Goal: Task Accomplishment & Management: Complete application form

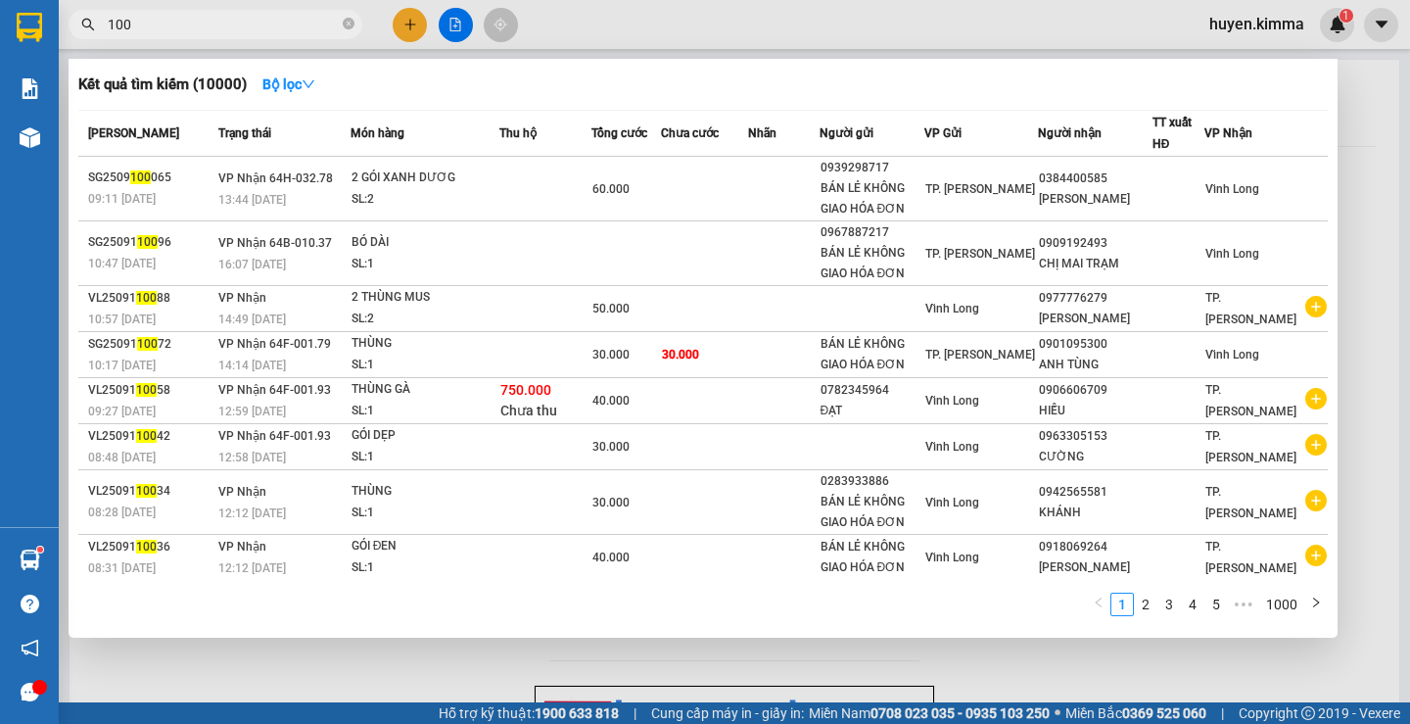
type input "100"
click at [414, 25] on div at bounding box center [705, 362] width 1410 height 724
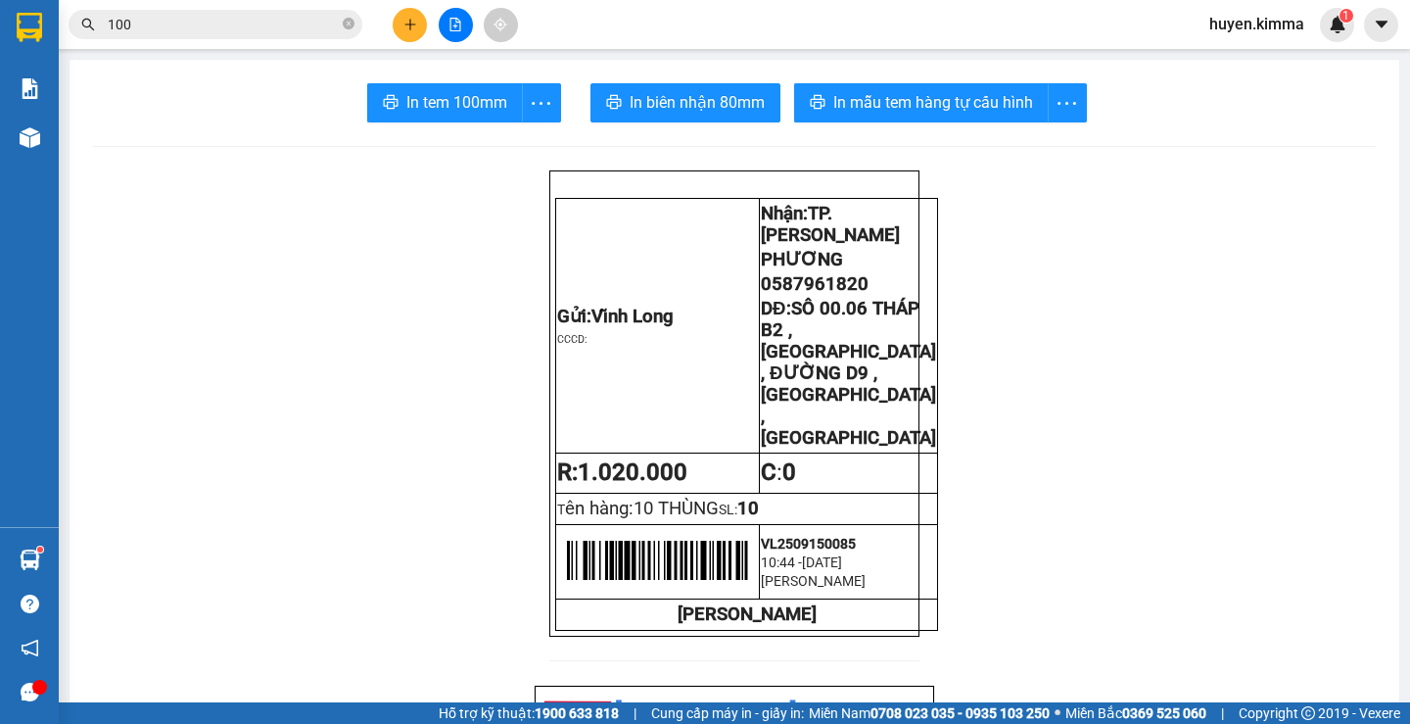
click at [407, 15] on button at bounding box center [410, 25] width 34 height 34
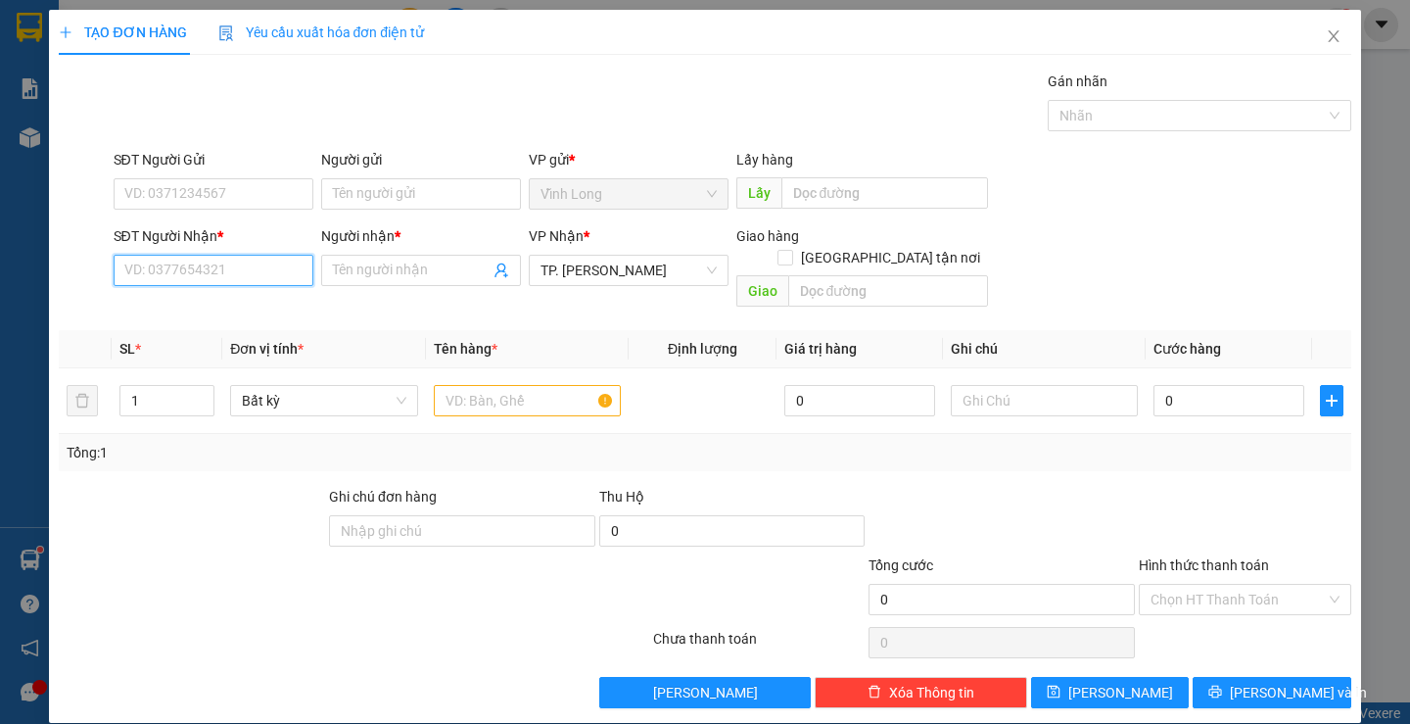
click at [263, 273] on input "SĐT Người Nhận *" at bounding box center [214, 270] width 200 height 31
click at [227, 310] on div "0789769531 - DŨNG" at bounding box center [210, 310] width 174 height 22
type input "0789769531"
type input "DŨNG"
type input "0789769531"
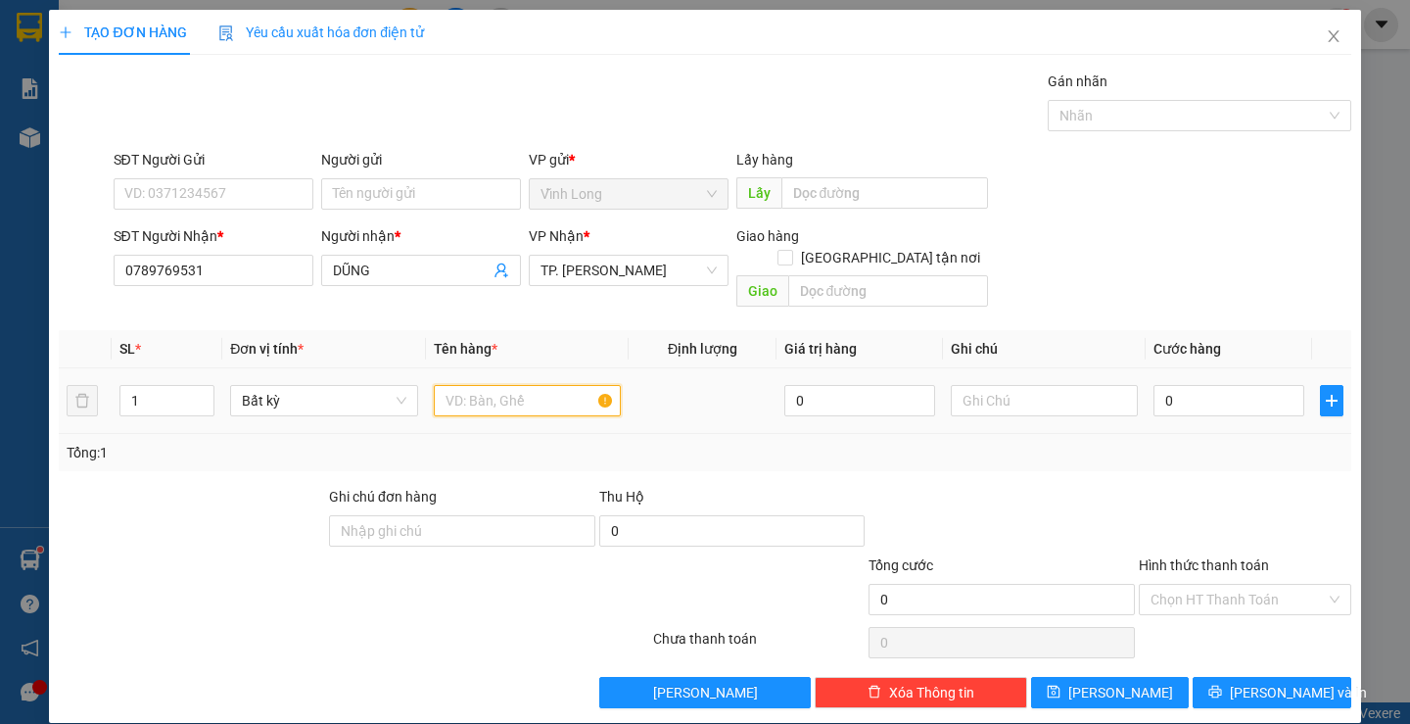
click at [517, 385] on input "text" at bounding box center [527, 400] width 187 height 31
type input "GIỎ SẮT"
click at [1065, 385] on input "text" at bounding box center [1044, 400] width 187 height 31
type input "H"
click at [1242, 389] on input "0" at bounding box center [1229, 400] width 151 height 31
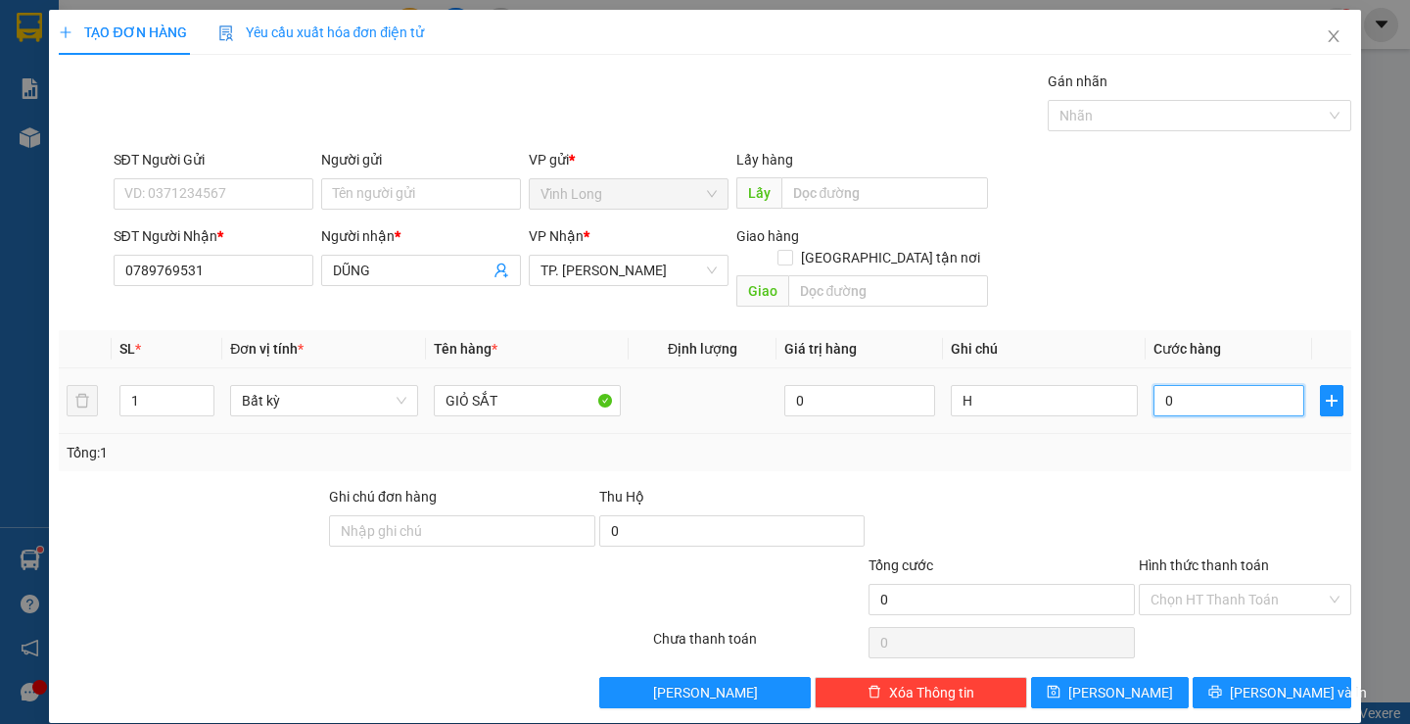
type input "5"
type input "50"
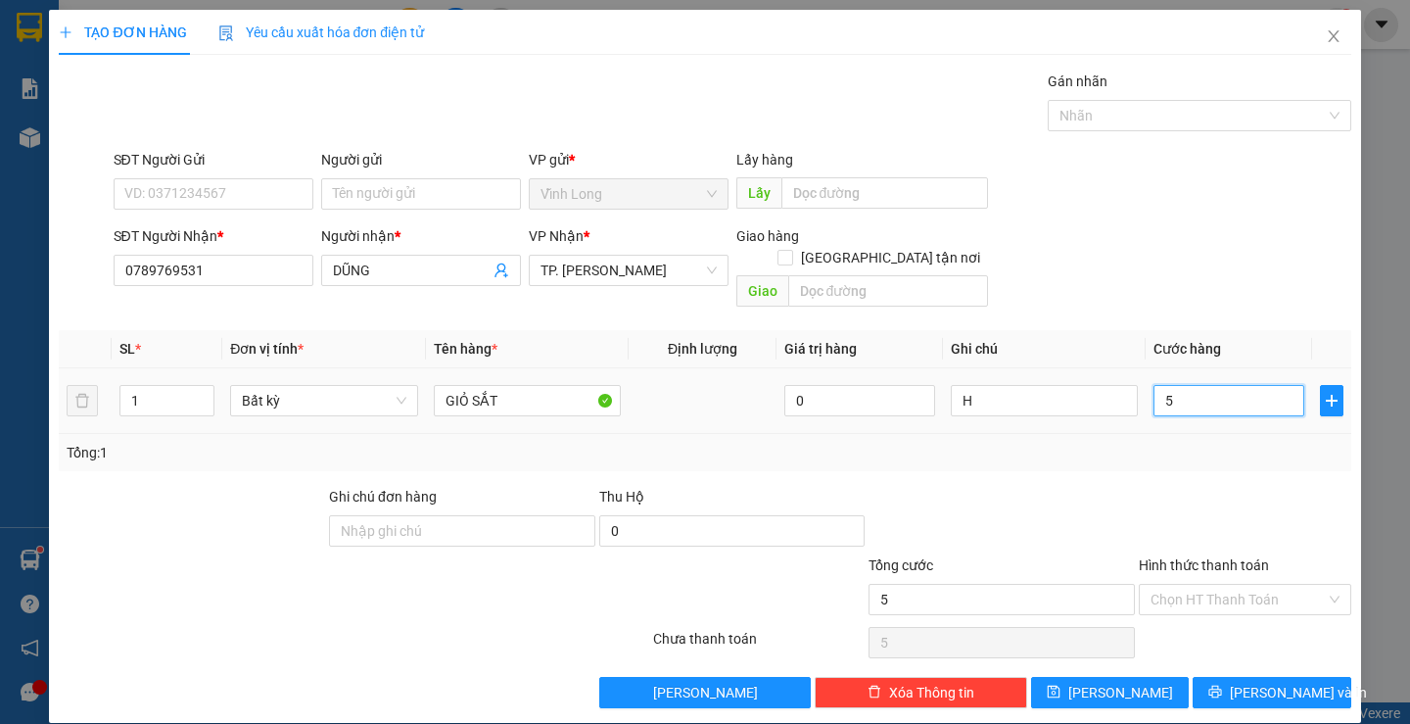
type input "50"
type input "50.000"
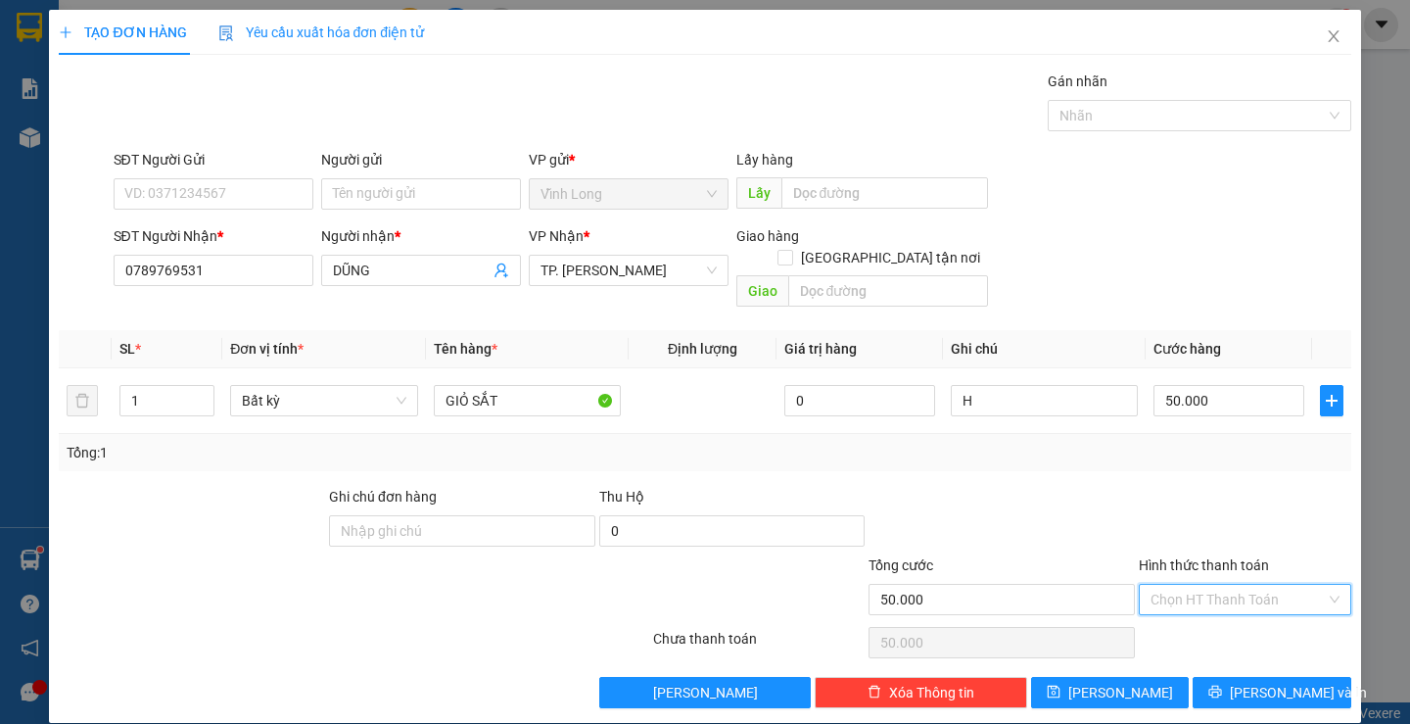
click at [1200, 585] on input "Hình thức thanh toán" at bounding box center [1238, 599] width 175 height 29
click at [1205, 621] on div "Tại văn phòng" at bounding box center [1233, 617] width 186 height 22
type input "0"
click at [1222, 685] on icon "printer" at bounding box center [1215, 691] width 13 height 13
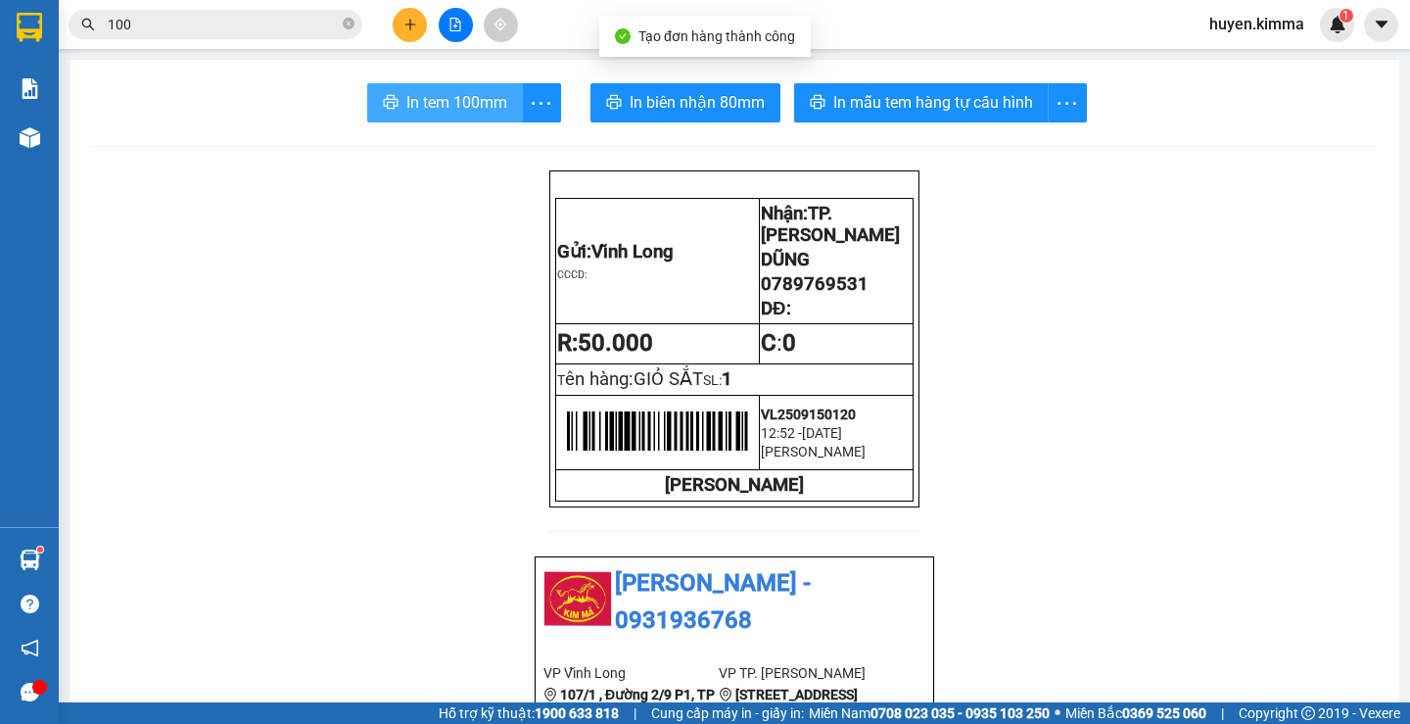
click at [436, 109] on span "In tem 100mm" at bounding box center [456, 102] width 101 height 24
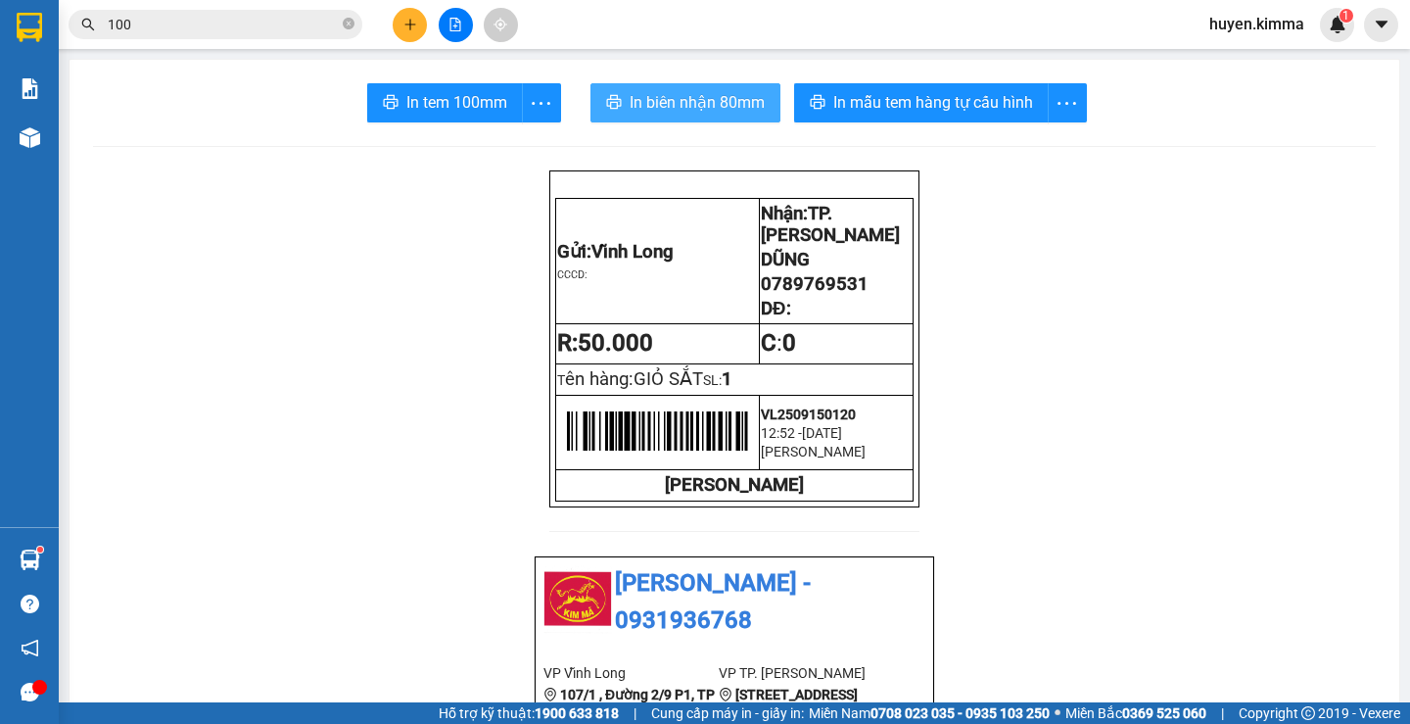
click at [715, 102] on span "In biên nhận 80mm" at bounding box center [697, 102] width 135 height 24
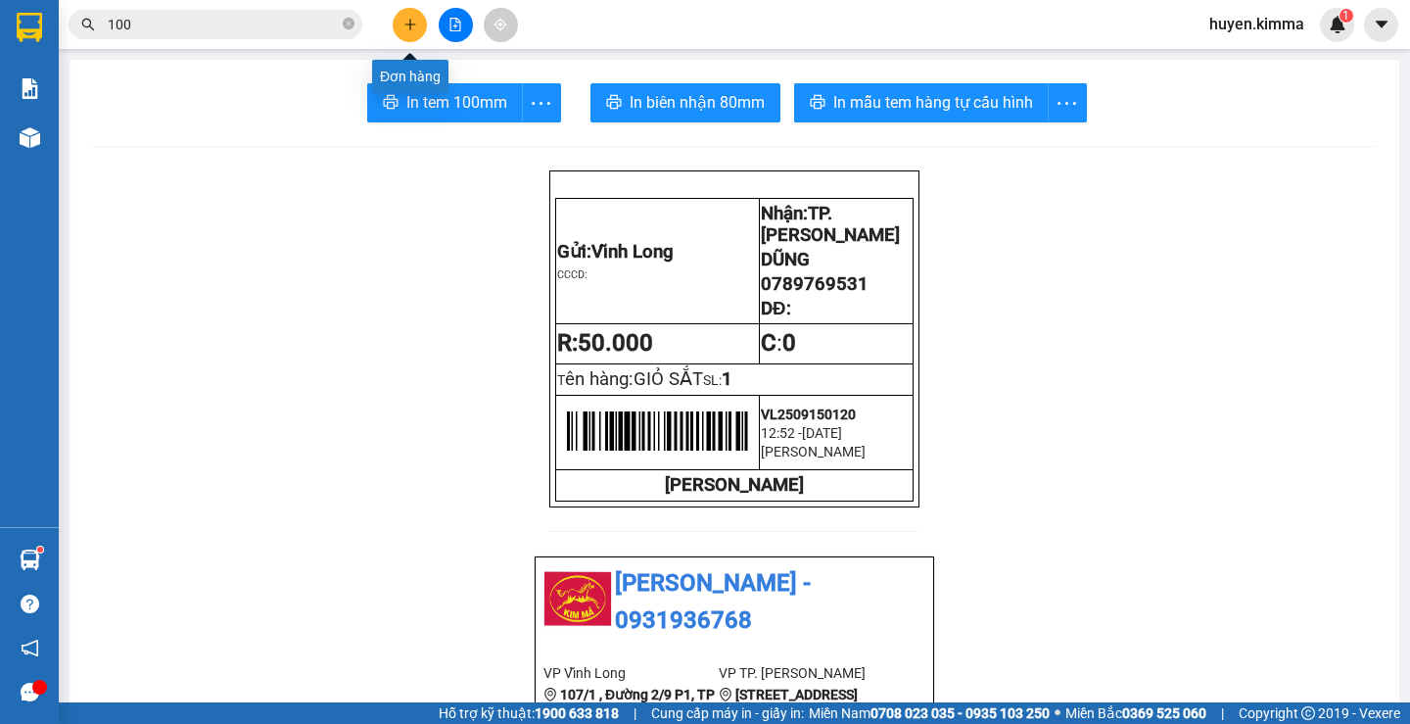
click at [403, 33] on button at bounding box center [410, 25] width 34 height 34
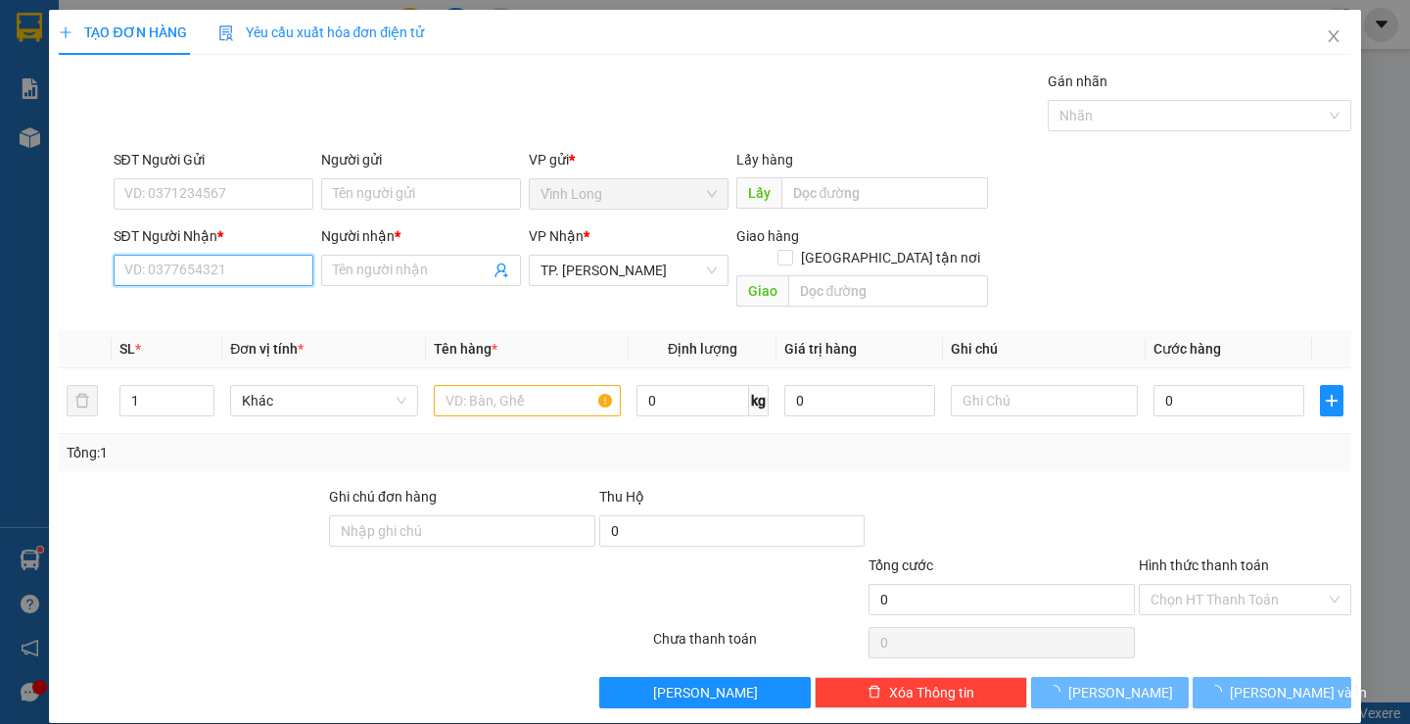
click at [265, 266] on input "SĐT Người Nhận *" at bounding box center [214, 270] width 200 height 31
type input "0931004728"
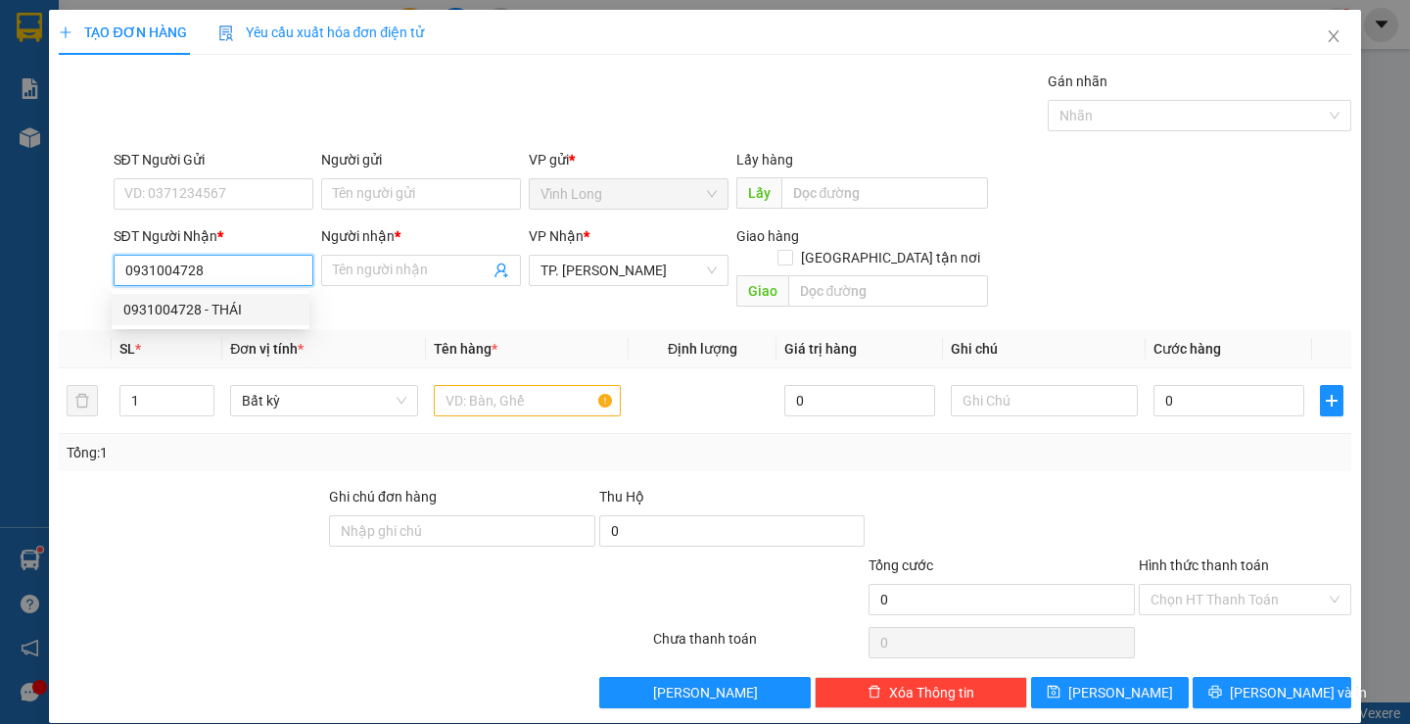
click at [253, 307] on div "0931004728 - THÁI" at bounding box center [210, 310] width 174 height 22
type input "THÁI"
type input "0931004728"
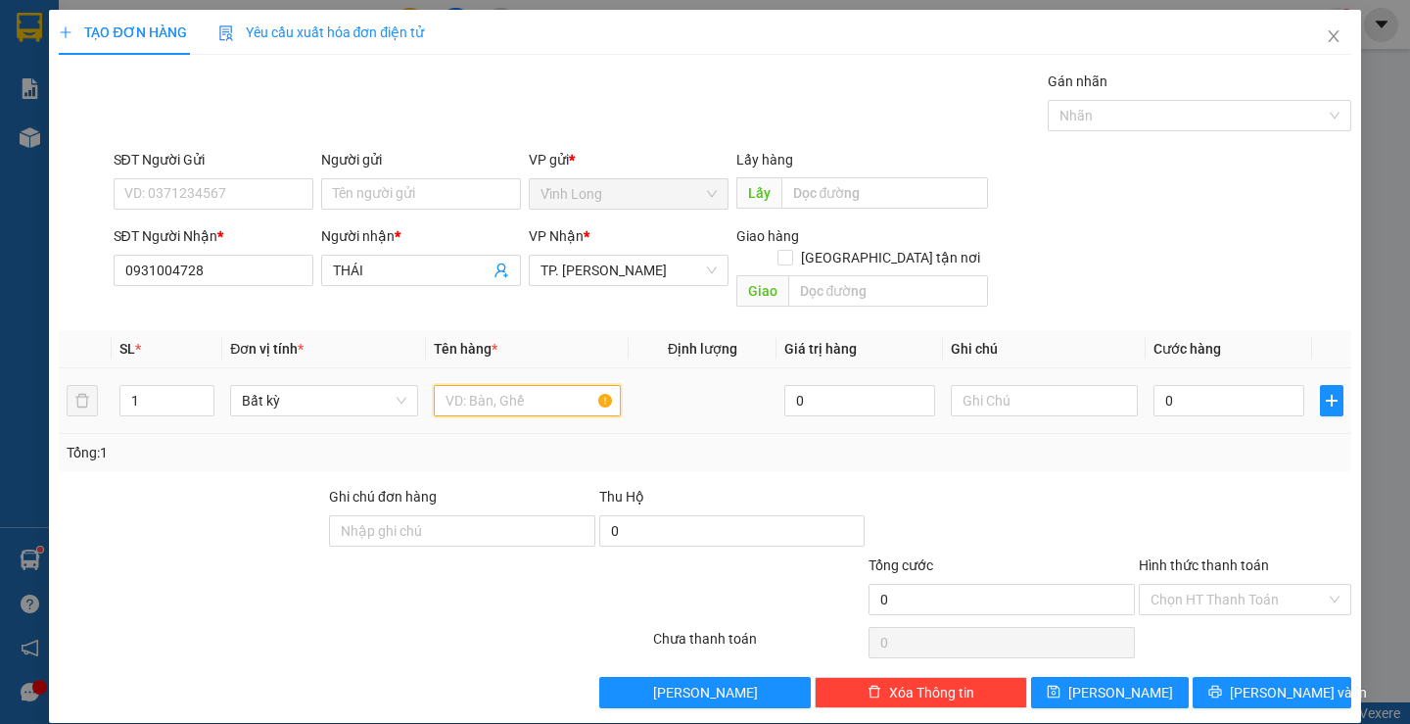
click at [492, 390] on input "text" at bounding box center [527, 400] width 187 height 31
type input "THÙNG MUS"
click at [978, 385] on input "text" at bounding box center [1044, 400] width 187 height 31
type input "H"
click at [1261, 386] on input "0" at bounding box center [1229, 400] width 151 height 31
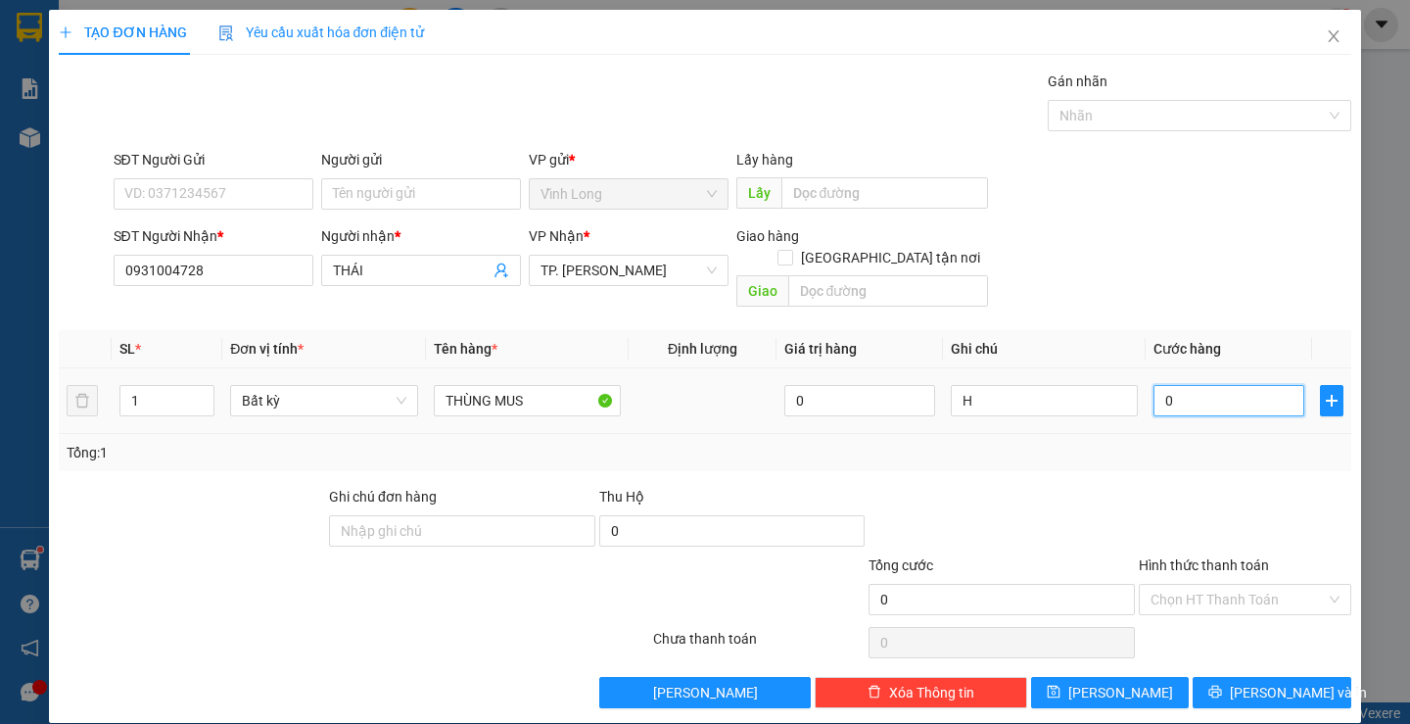
type input "6"
type input "60"
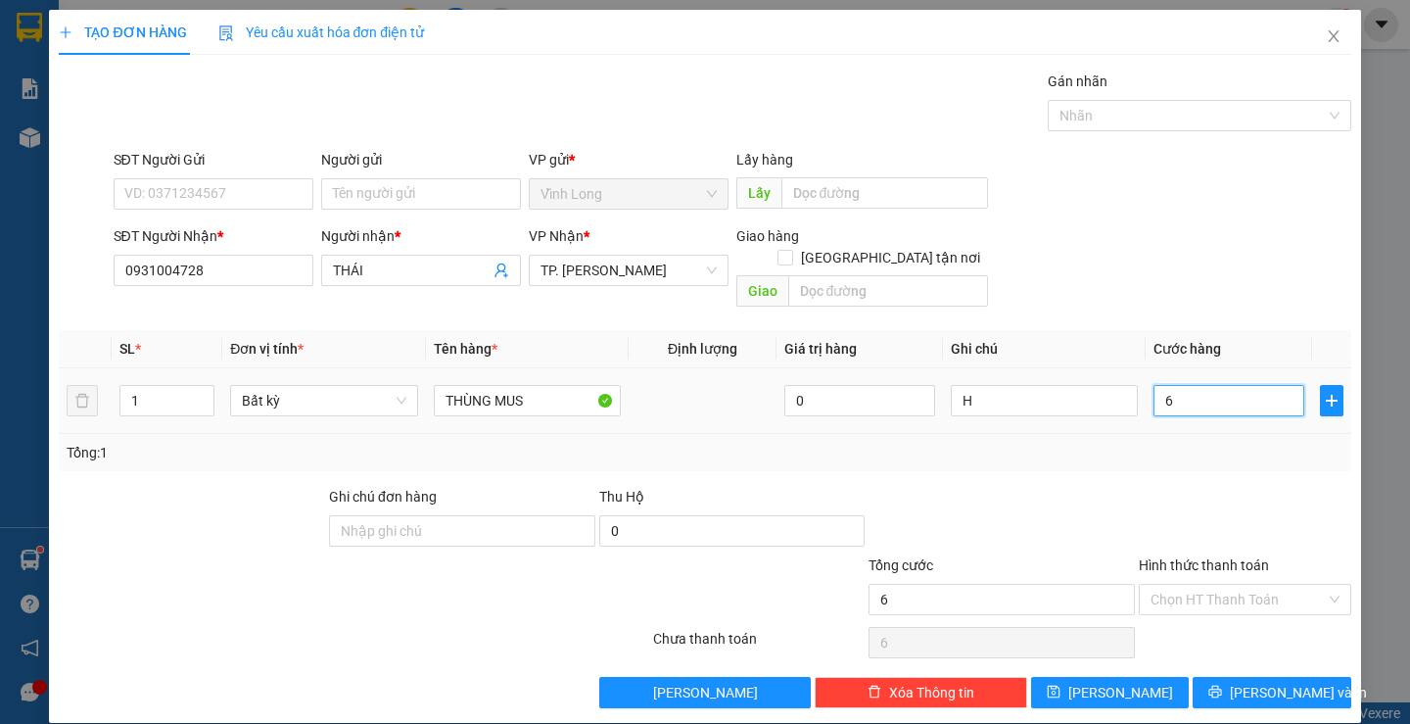
type input "60"
type input "60.000"
click at [1201, 585] on input "Hình thức thanh toán" at bounding box center [1238, 599] width 175 height 29
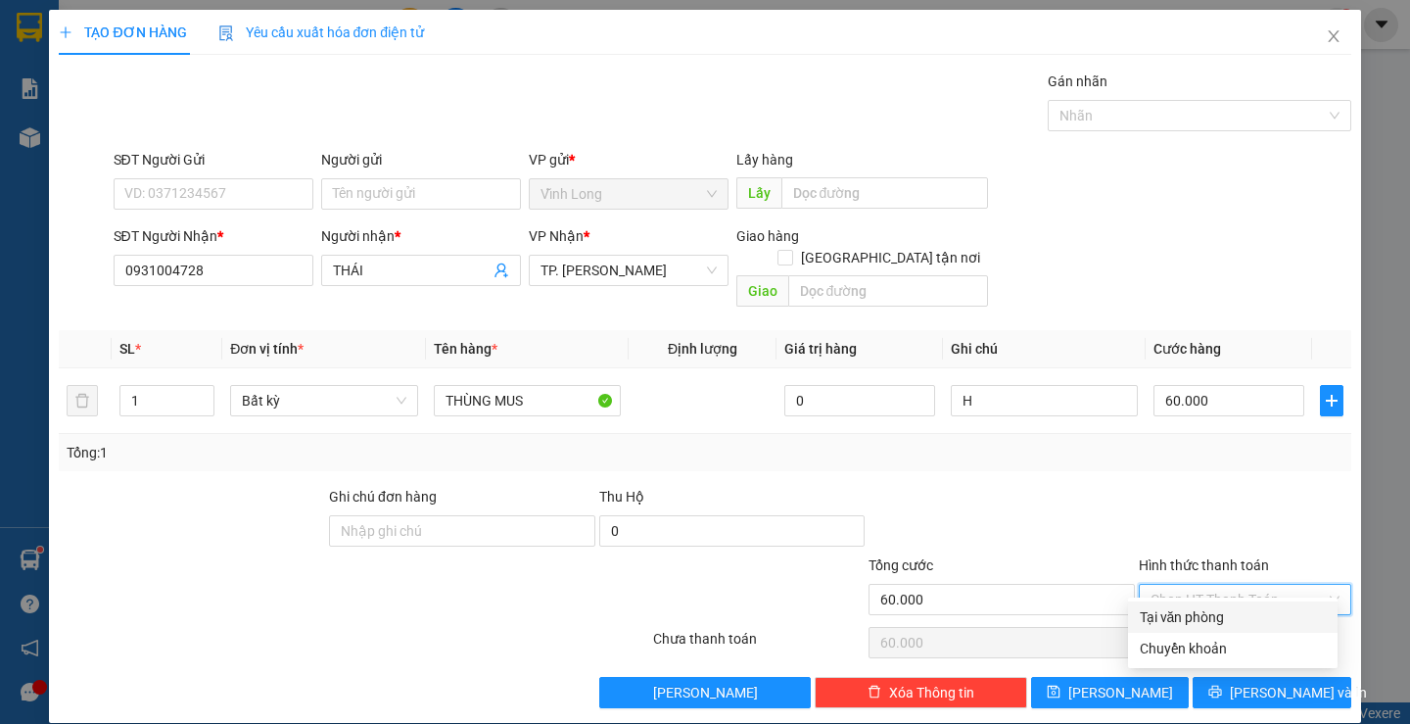
click at [1216, 609] on div "Tại văn phòng" at bounding box center [1233, 616] width 210 height 31
type input "0"
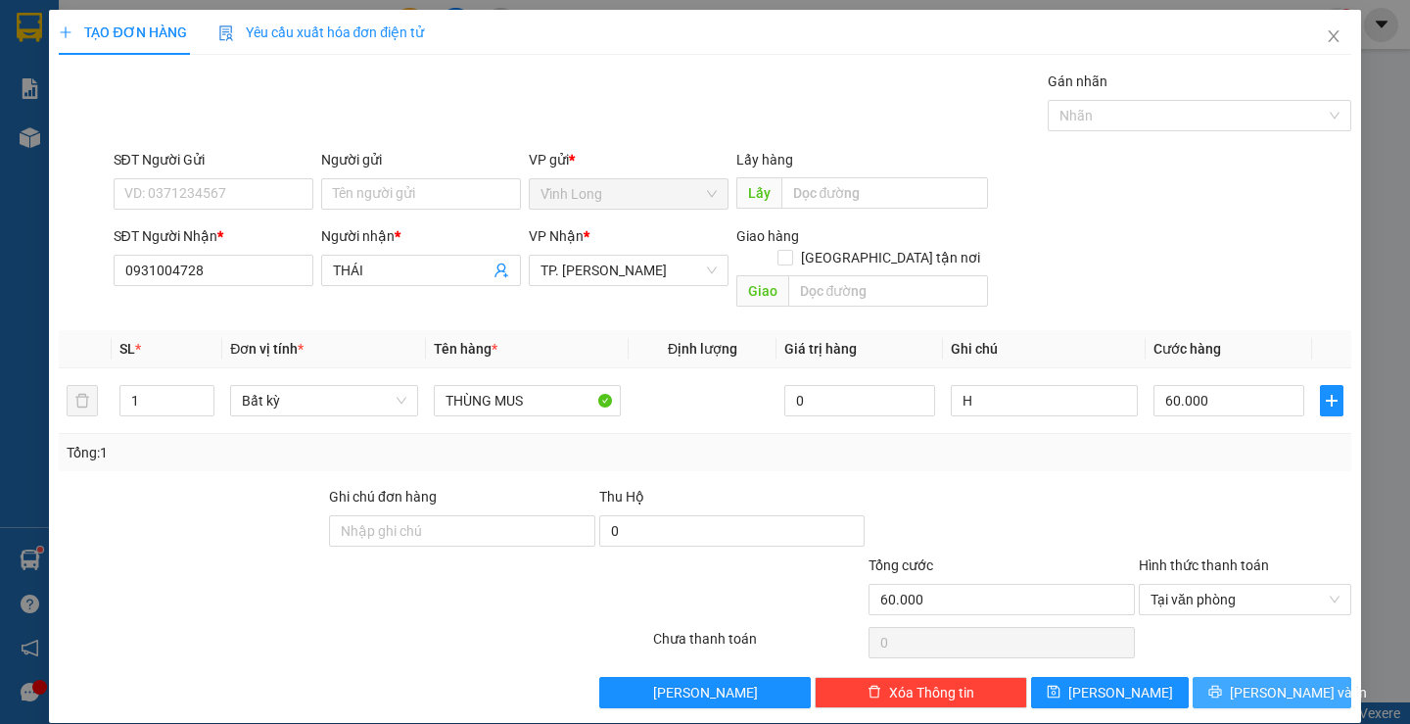
click at [1270, 682] on span "[PERSON_NAME] và In" at bounding box center [1298, 693] width 137 height 22
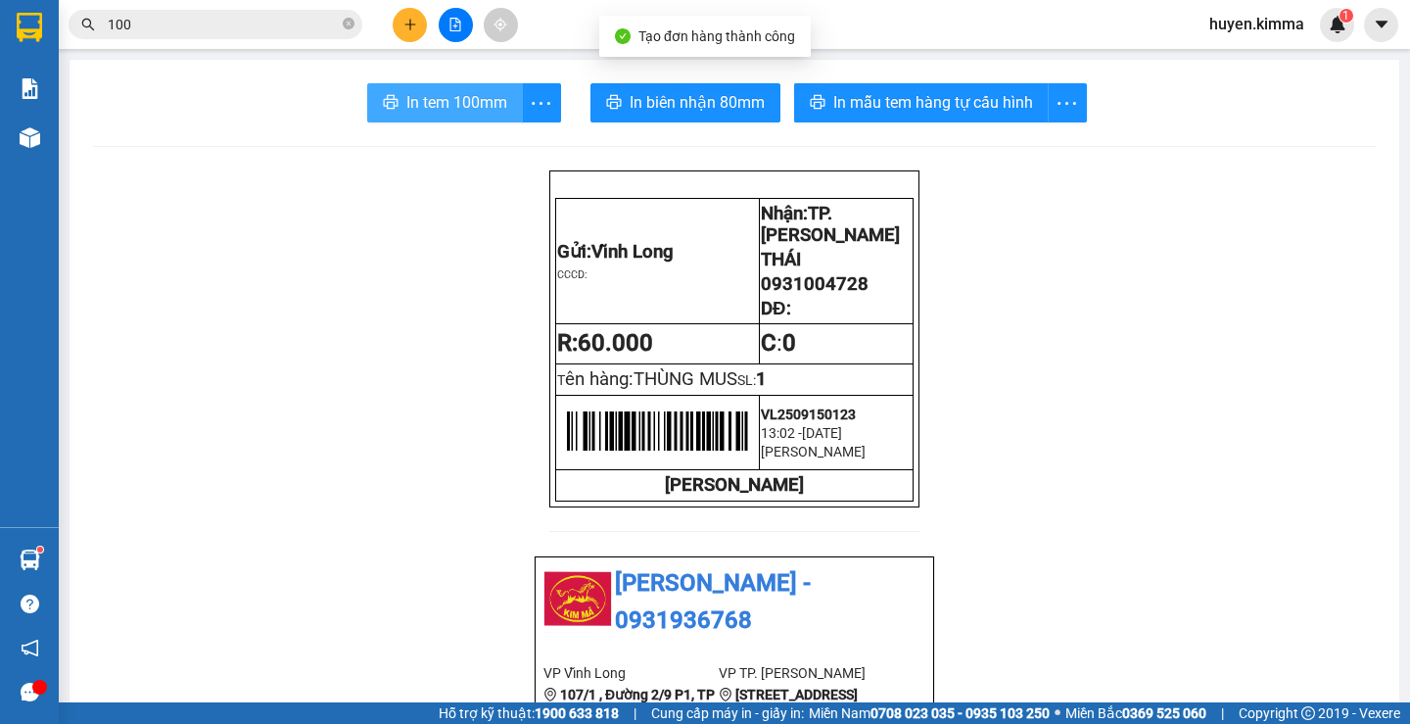
click at [440, 103] on span "In tem 100mm" at bounding box center [456, 102] width 101 height 24
